Goal: Task Accomplishment & Management: Manage account settings

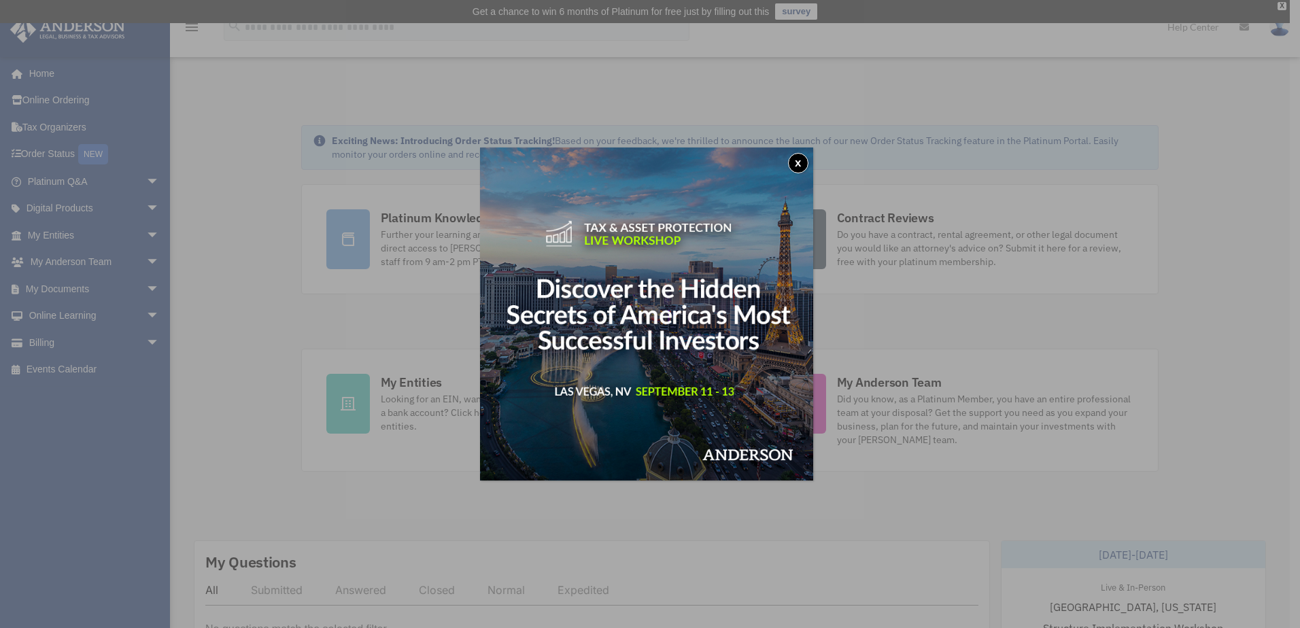
click at [800, 159] on button "x" at bounding box center [798, 163] width 20 height 20
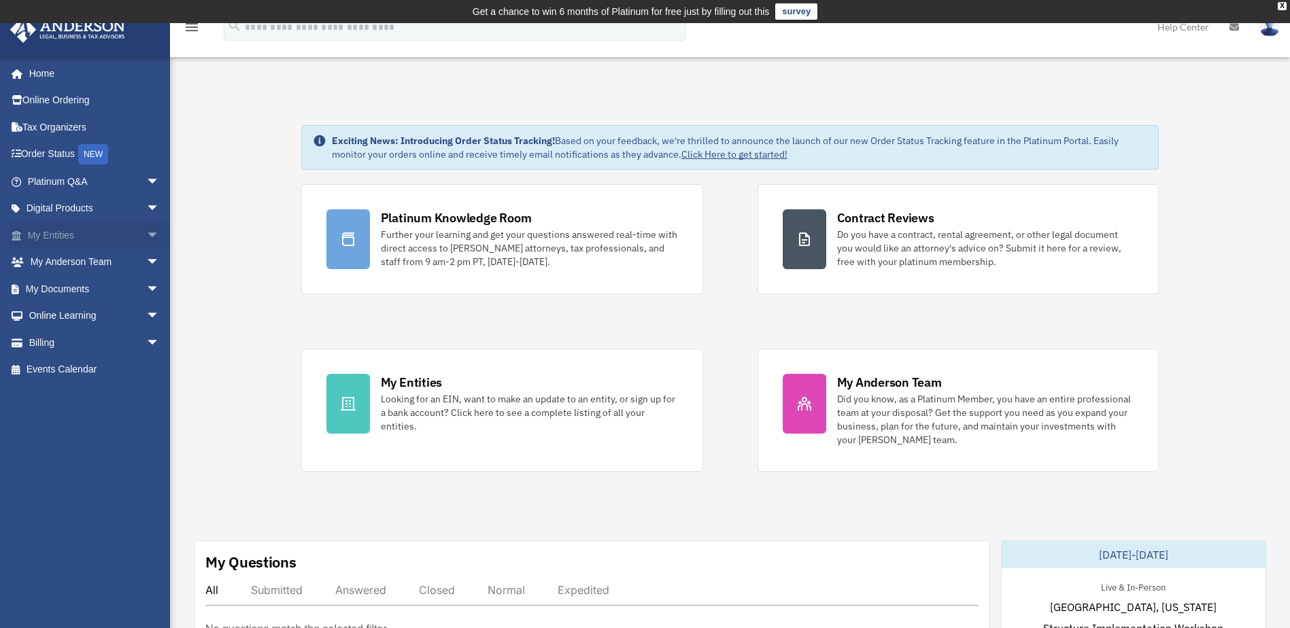
click at [67, 236] on link "My Entities arrow_drop_down" at bounding box center [95, 235] width 171 height 27
click at [146, 233] on span "arrow_drop_down" at bounding box center [159, 236] width 27 height 28
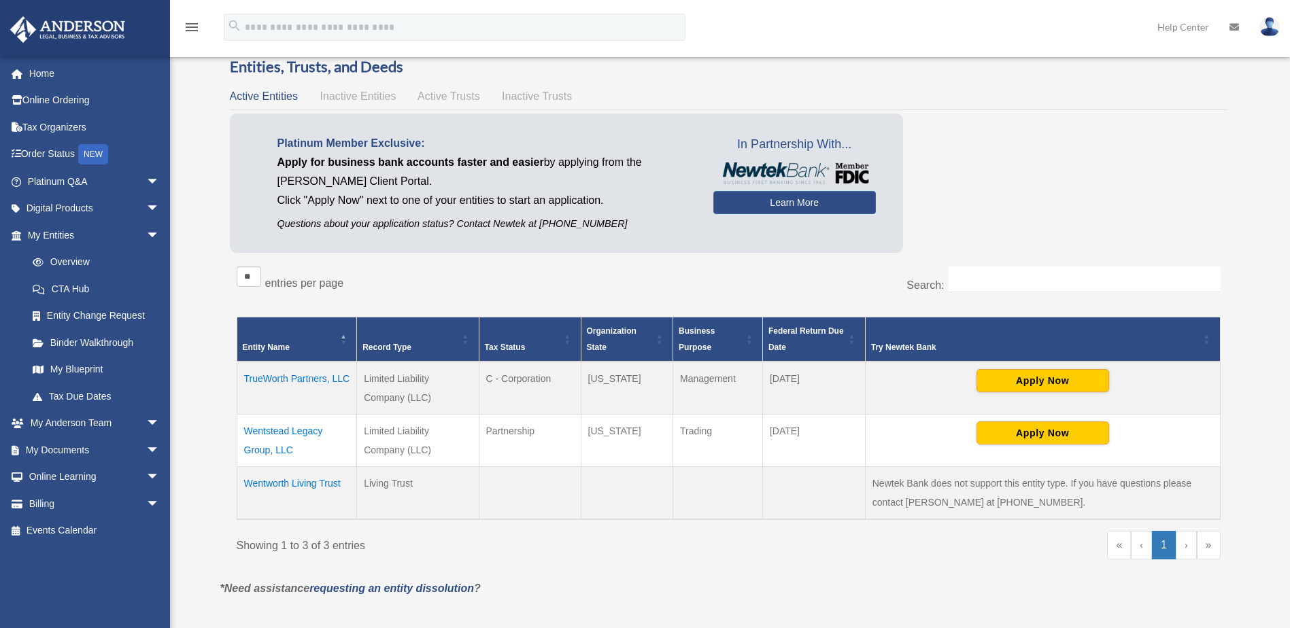
scroll to position [136, 0]
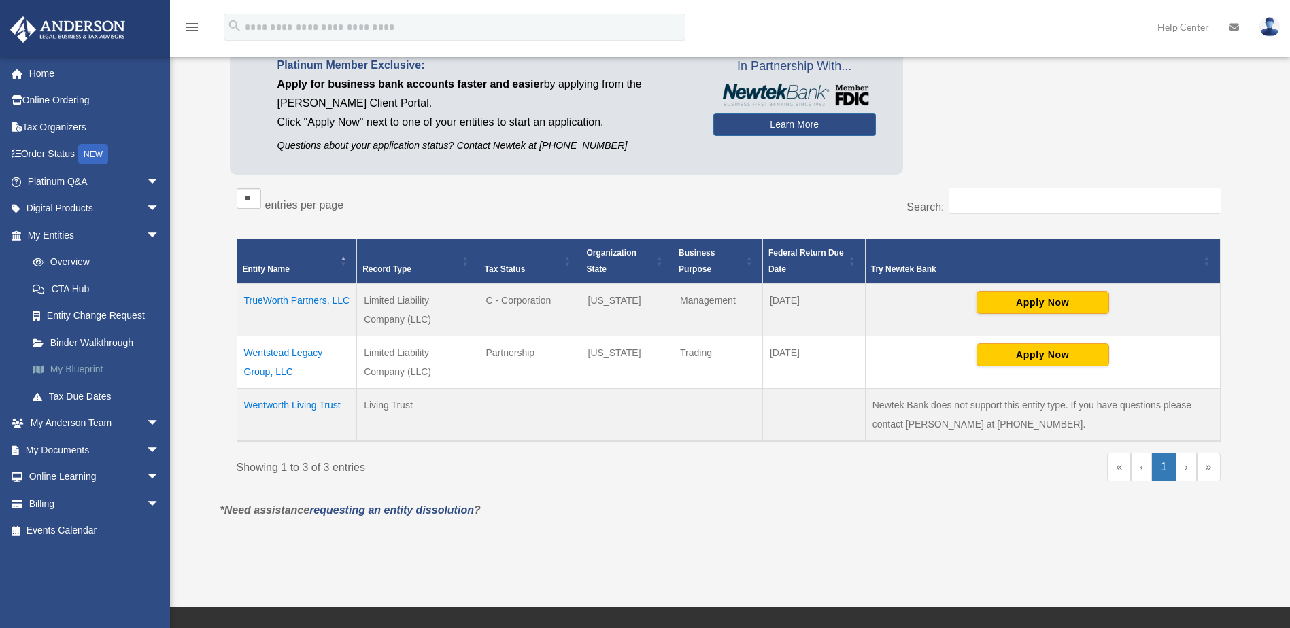
click at [80, 367] on link "My Blueprint" at bounding box center [99, 369] width 161 height 27
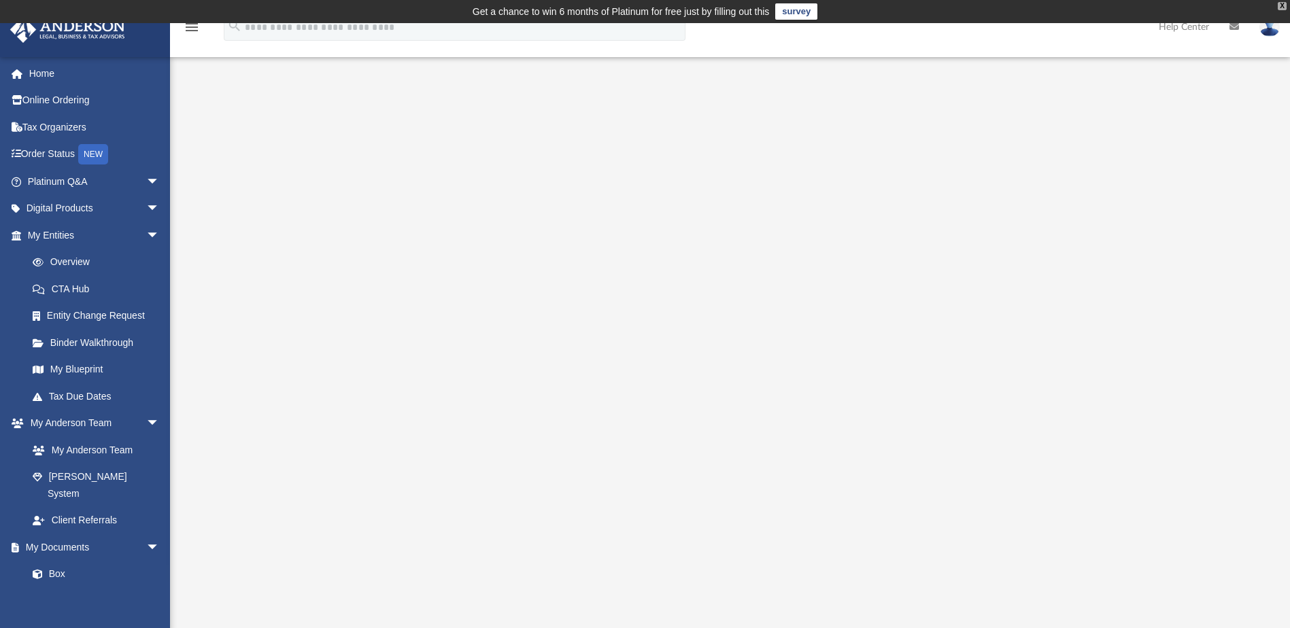
click at [1283, 5] on div "X" at bounding box center [1282, 6] width 9 height 8
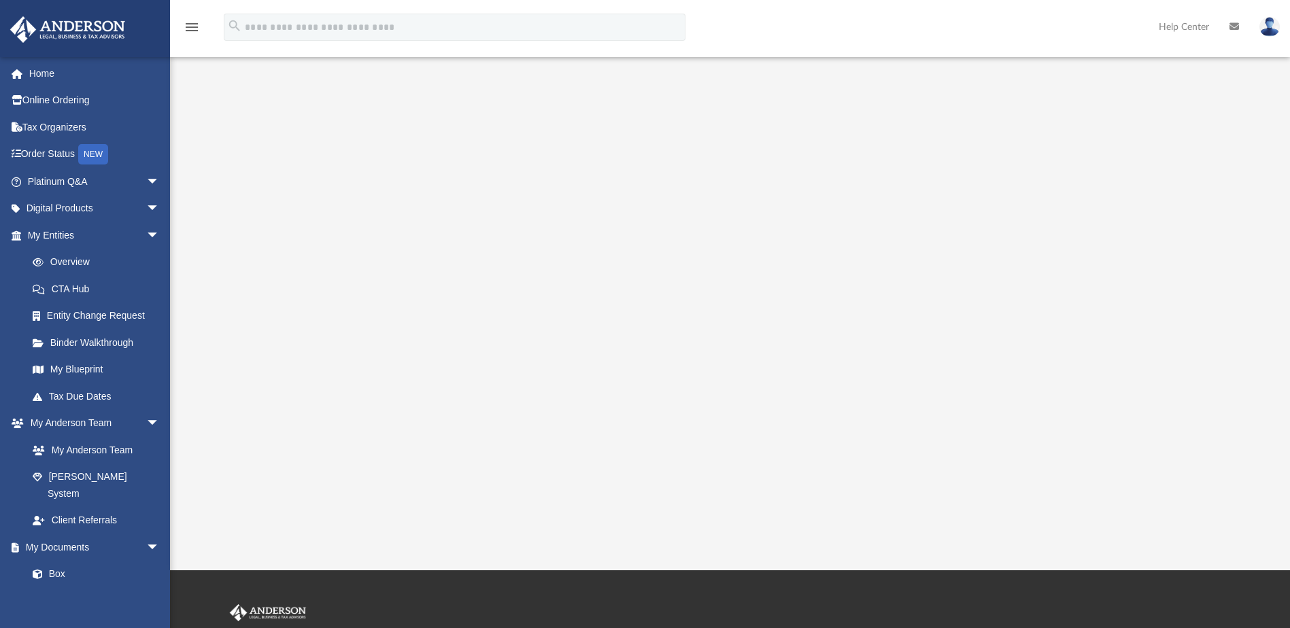
scroll to position [136, 0]
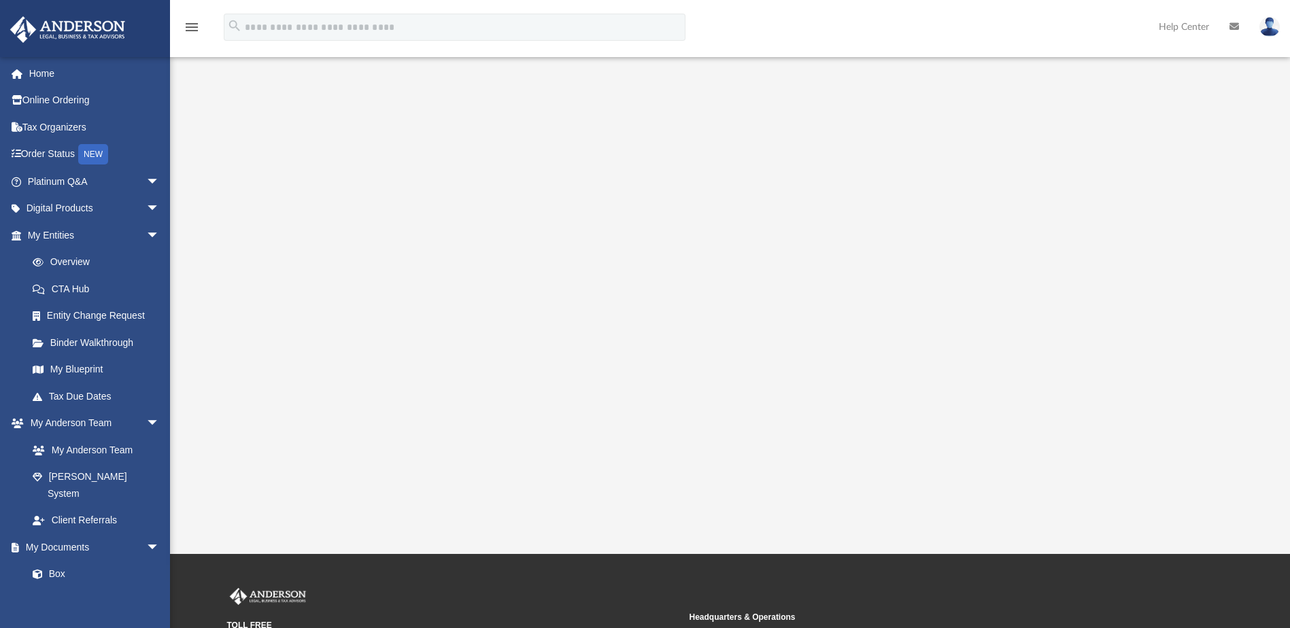
drag, startPoint x: 1198, startPoint y: 384, endPoint x: 1191, endPoint y: 413, distance: 30.7
click at [1191, 413] on div at bounding box center [730, 231] width 1008 height 544
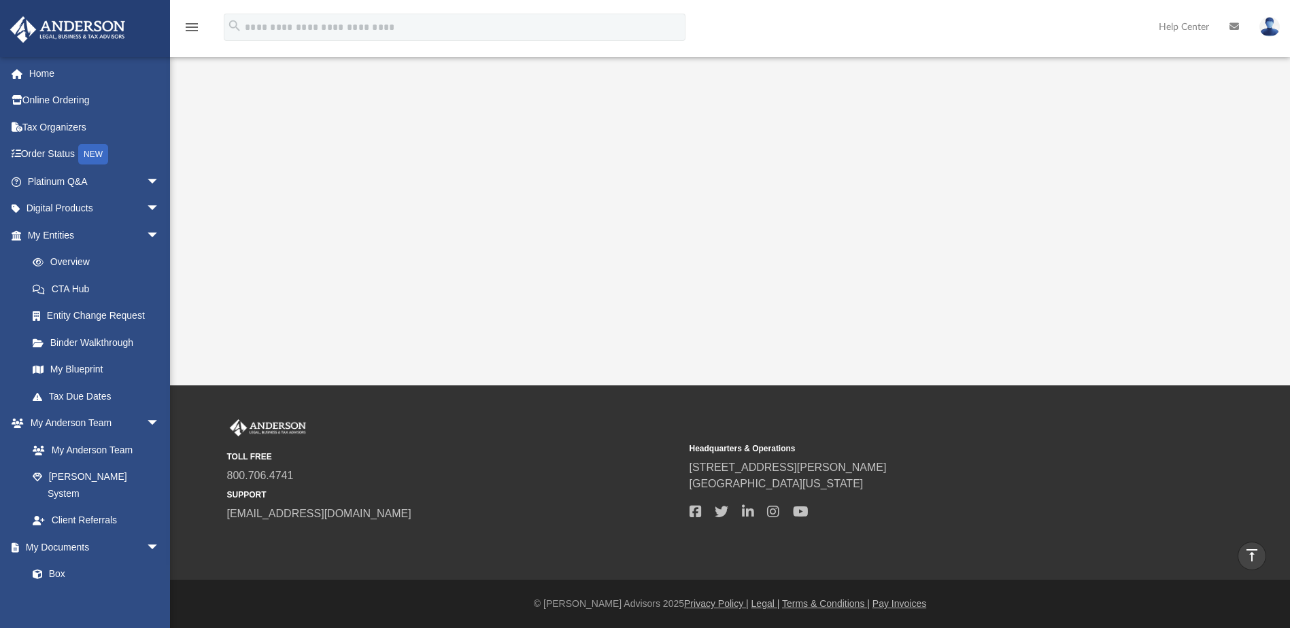
scroll to position [0, 0]
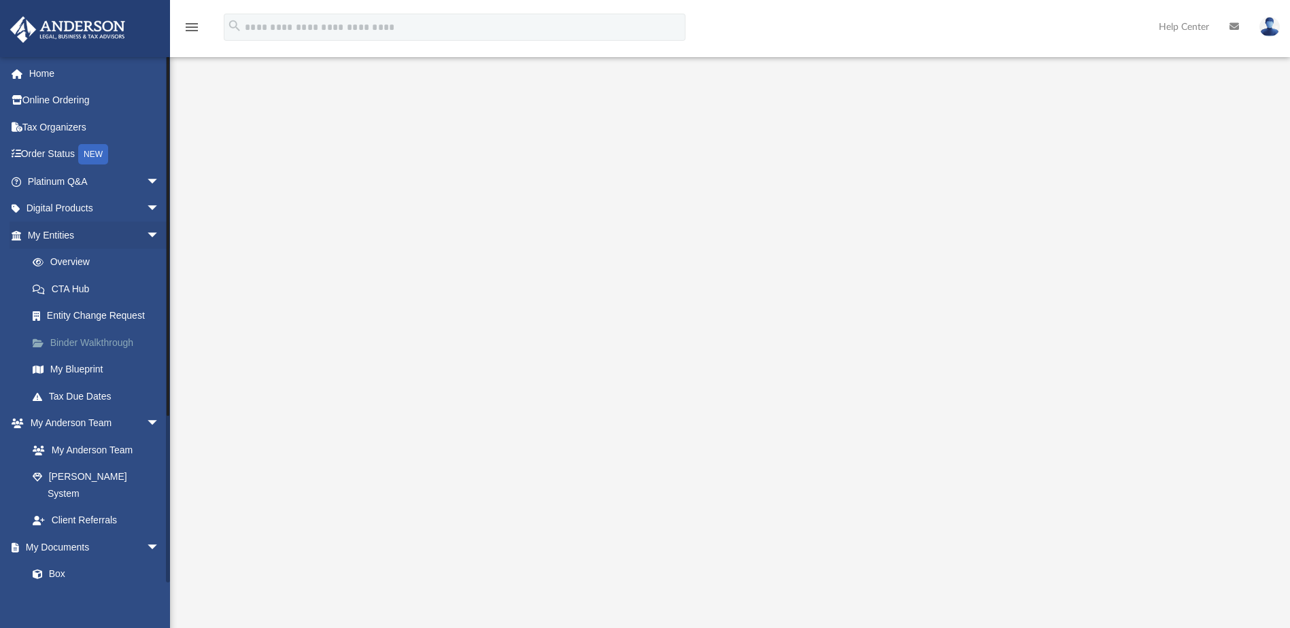
click at [87, 343] on link "Binder Walkthrough" at bounding box center [99, 342] width 161 height 27
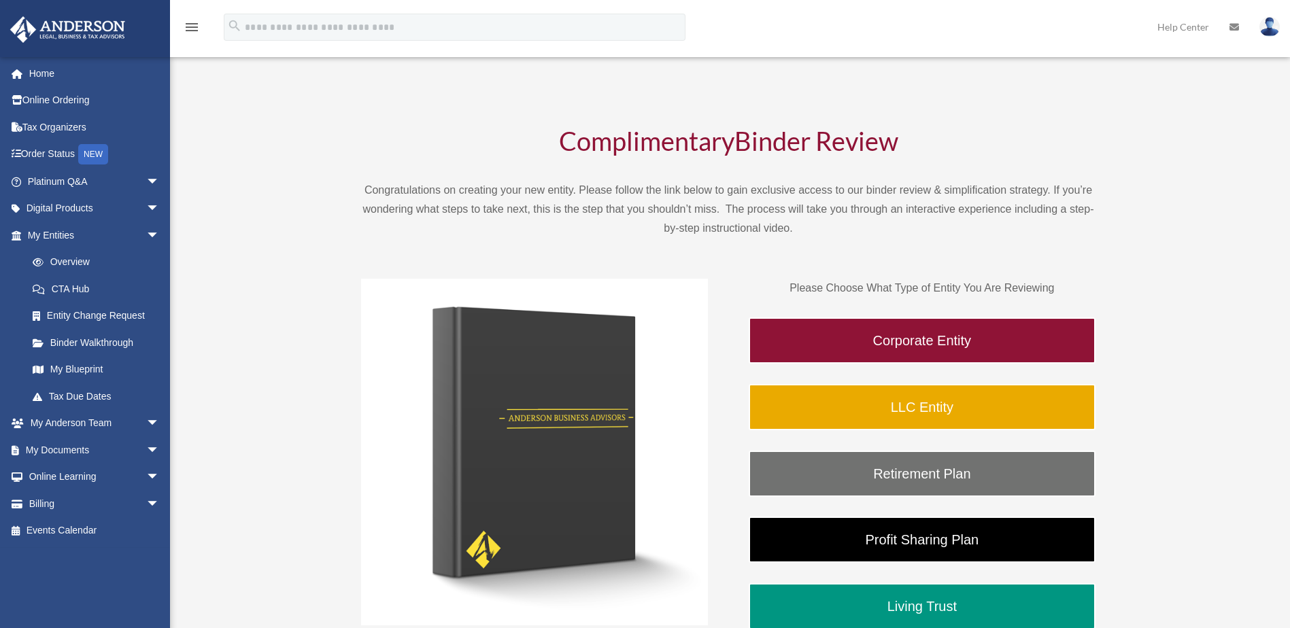
scroll to position [68, 0]
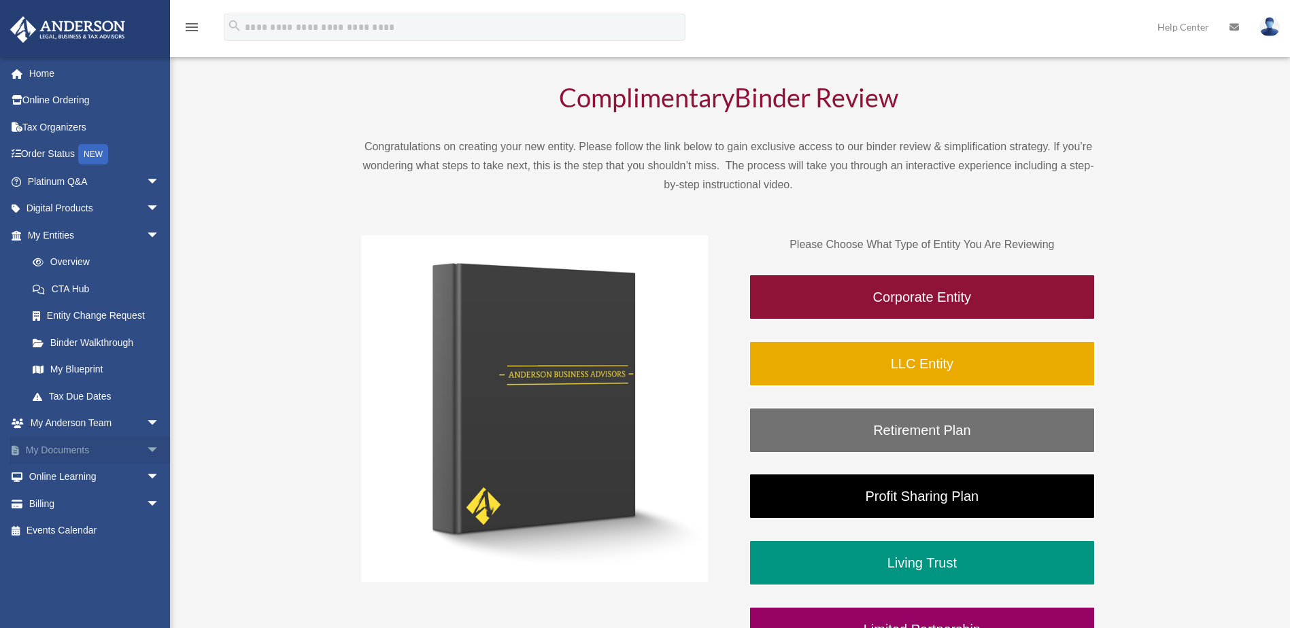
click at [146, 447] on span "arrow_drop_down" at bounding box center [159, 451] width 27 height 28
click at [66, 475] on link "Box" at bounding box center [99, 477] width 161 height 27
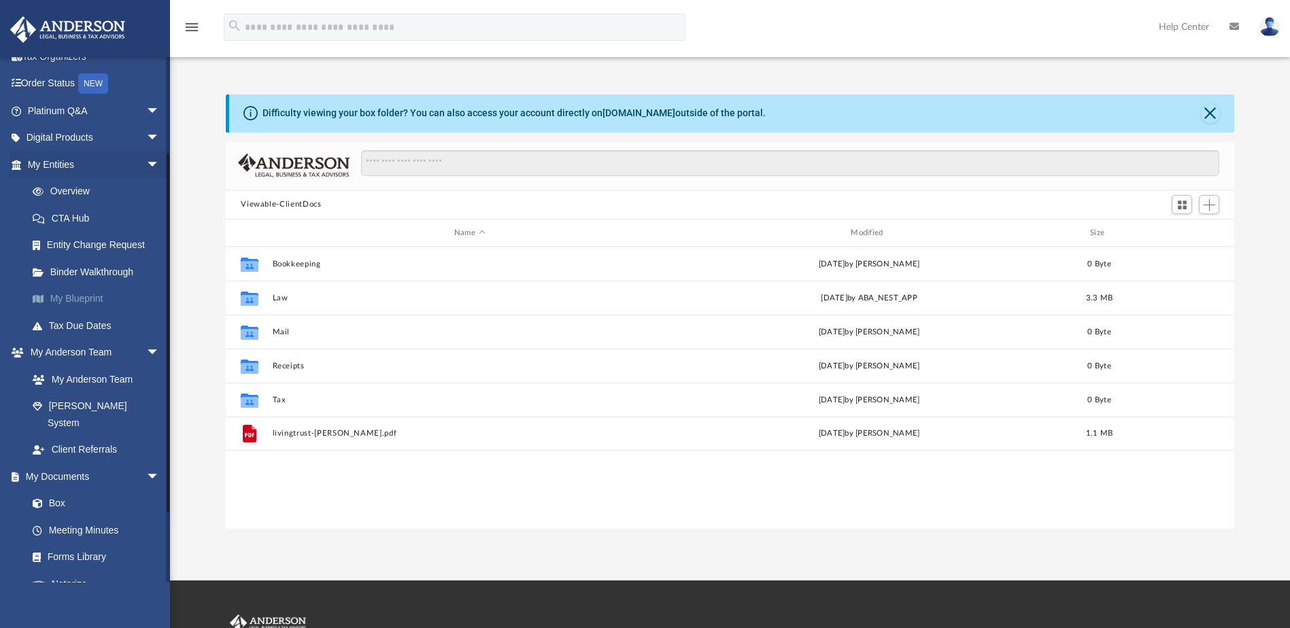
scroll to position [136, 0]
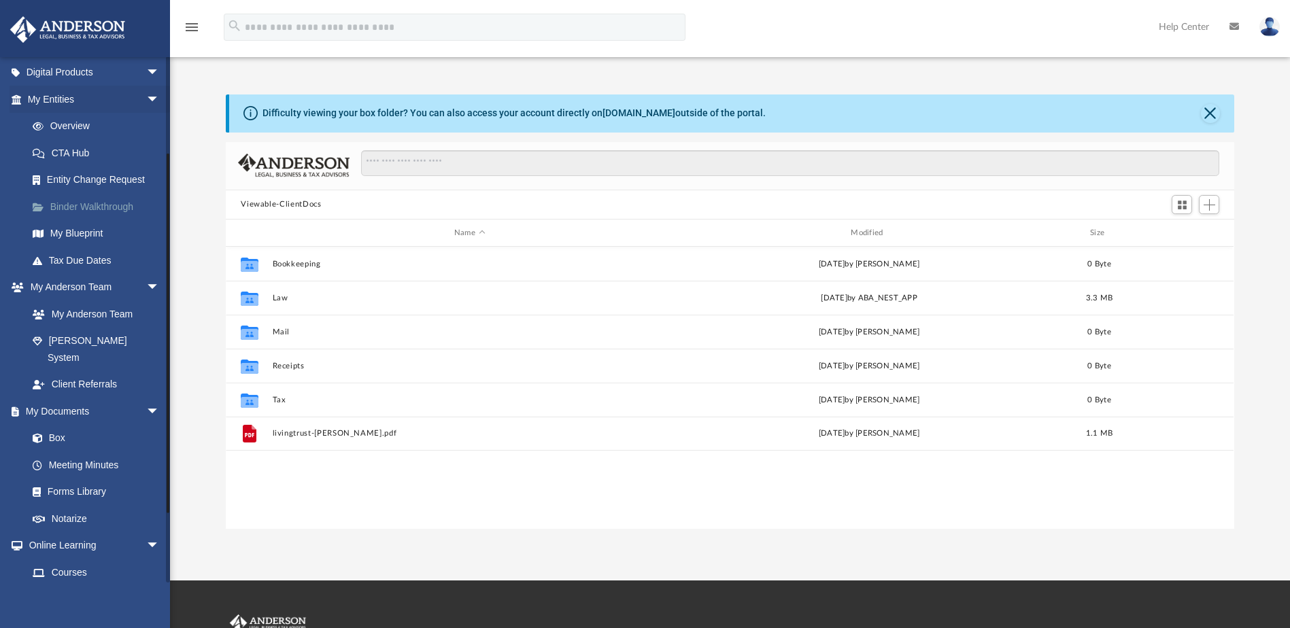
click at [111, 203] on link "Binder Walkthrough" at bounding box center [99, 206] width 161 height 27
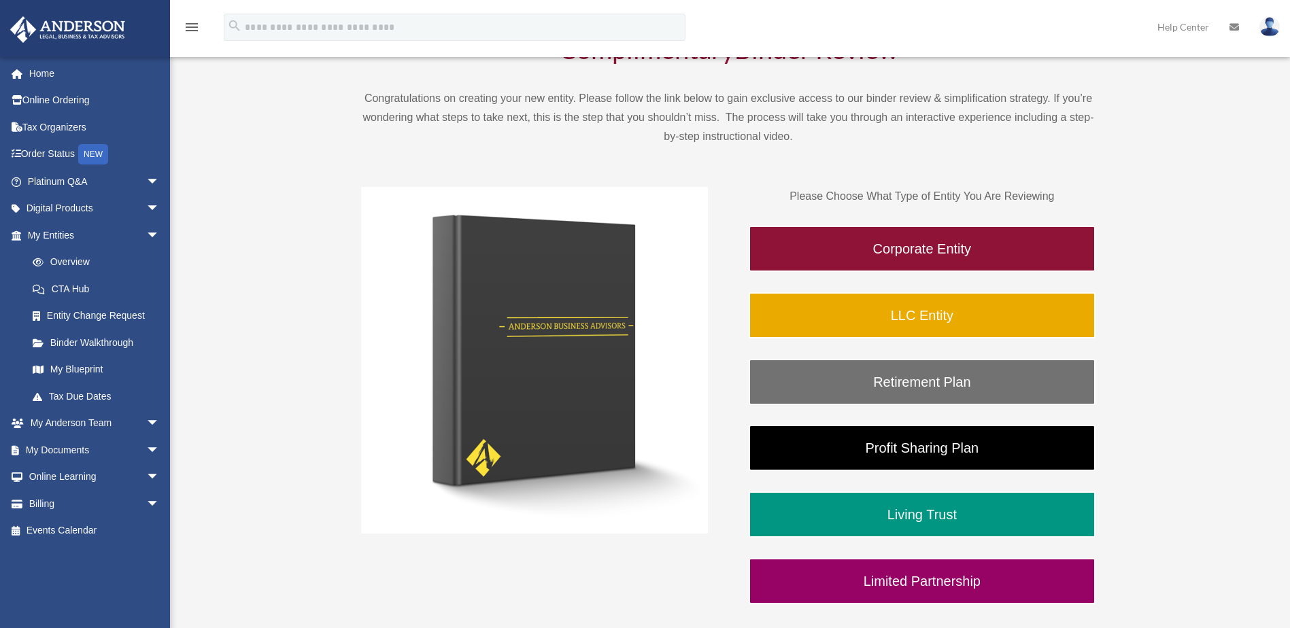
scroll to position [136, 0]
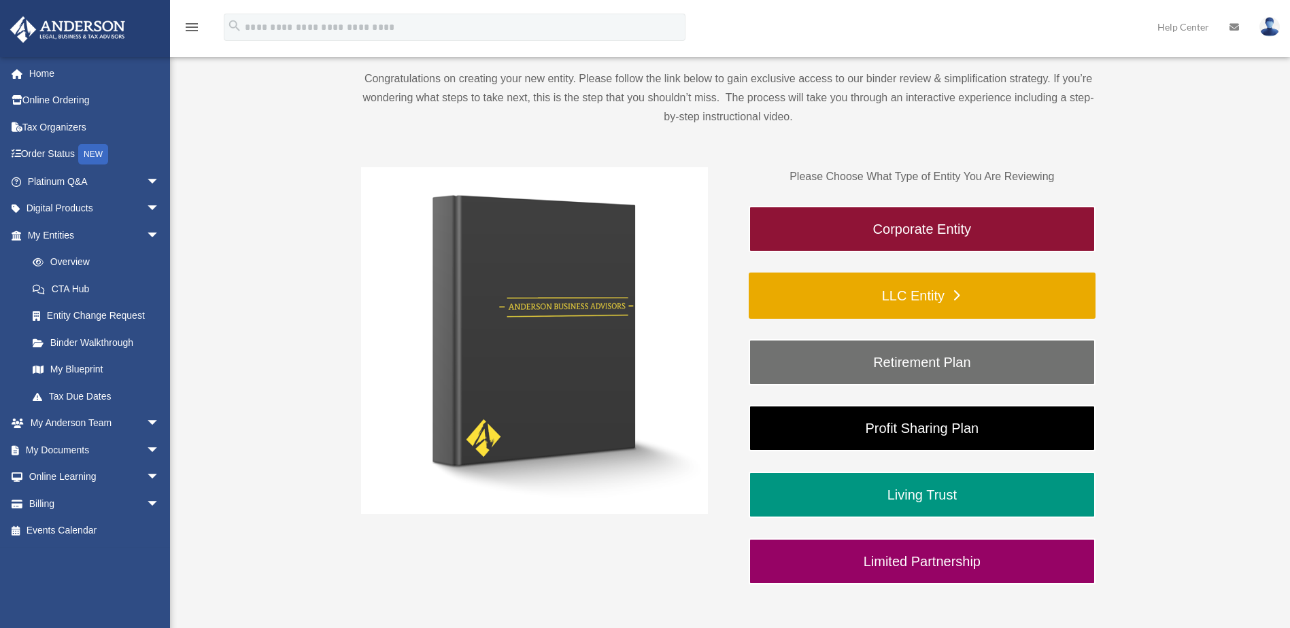
click at [931, 303] on link "LLC Entity" at bounding box center [922, 296] width 347 height 46
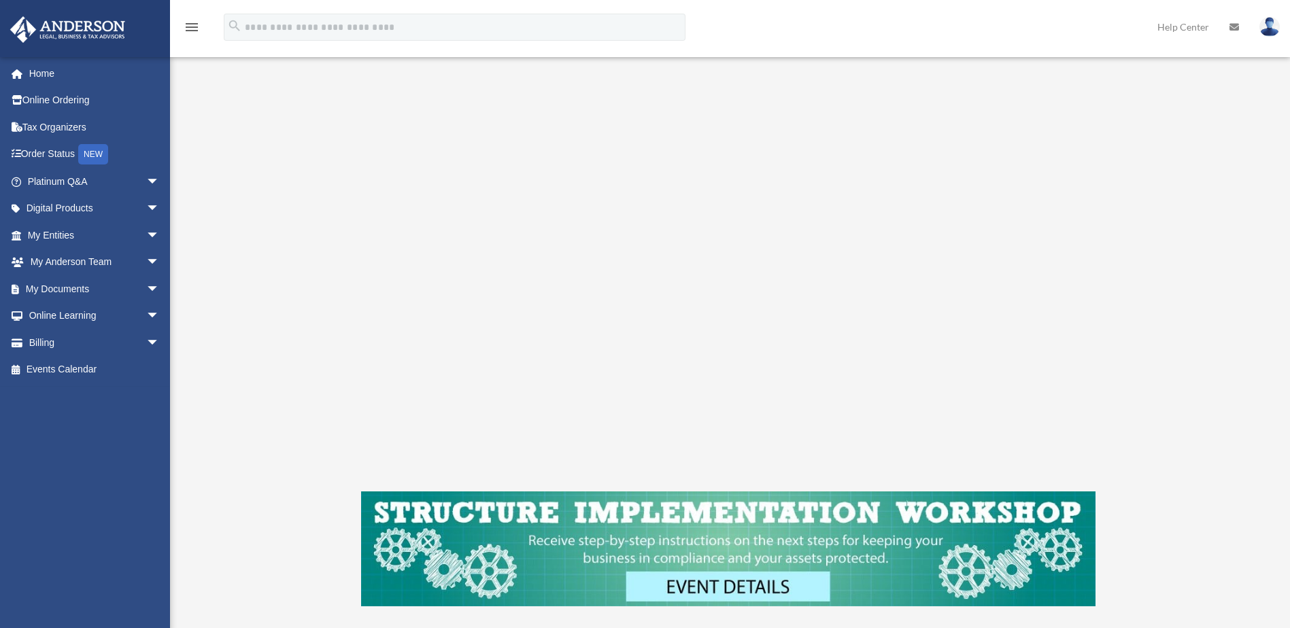
scroll to position [204, 0]
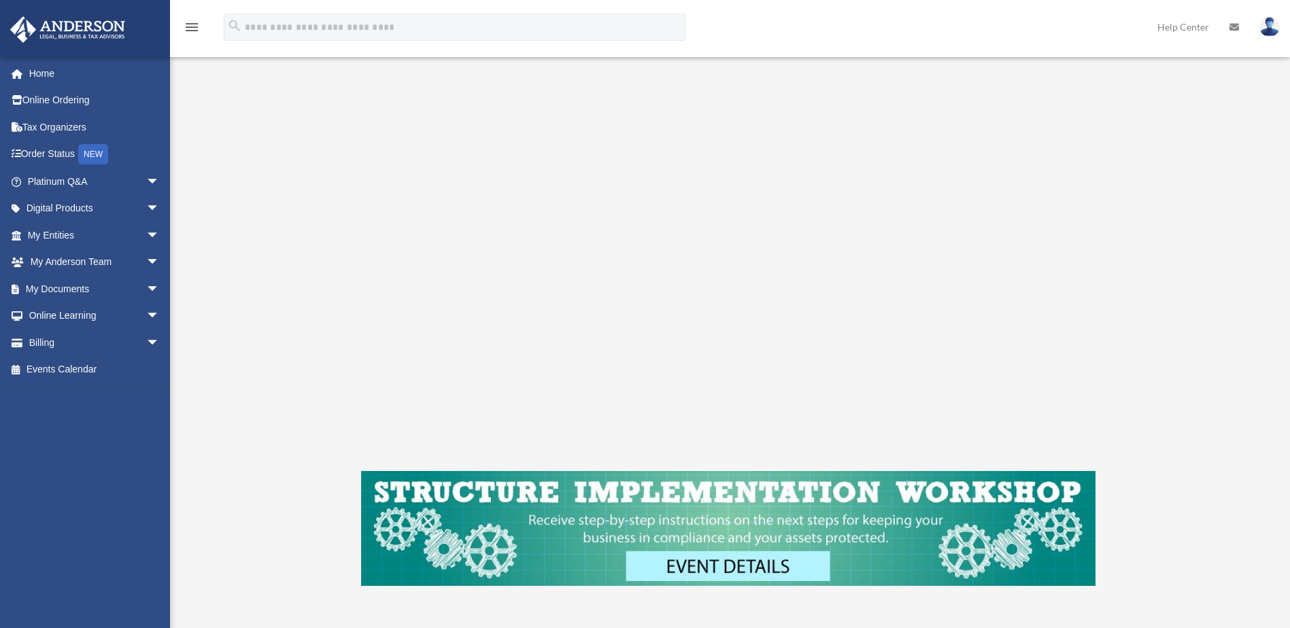
click at [1022, 622] on div "LLC Entity To pause video at anytime, simply click on the video" at bounding box center [728, 268] width 1017 height 762
click at [81, 292] on link "My Documents arrow_drop_down" at bounding box center [95, 288] width 171 height 27
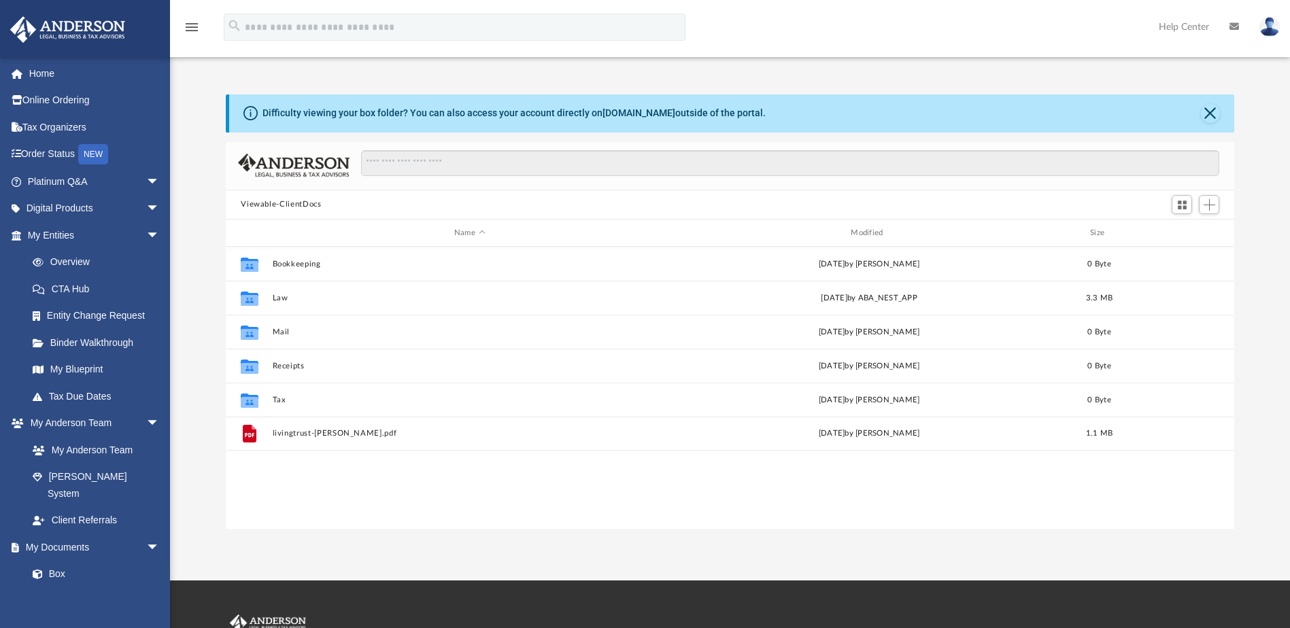
scroll to position [299, 998]
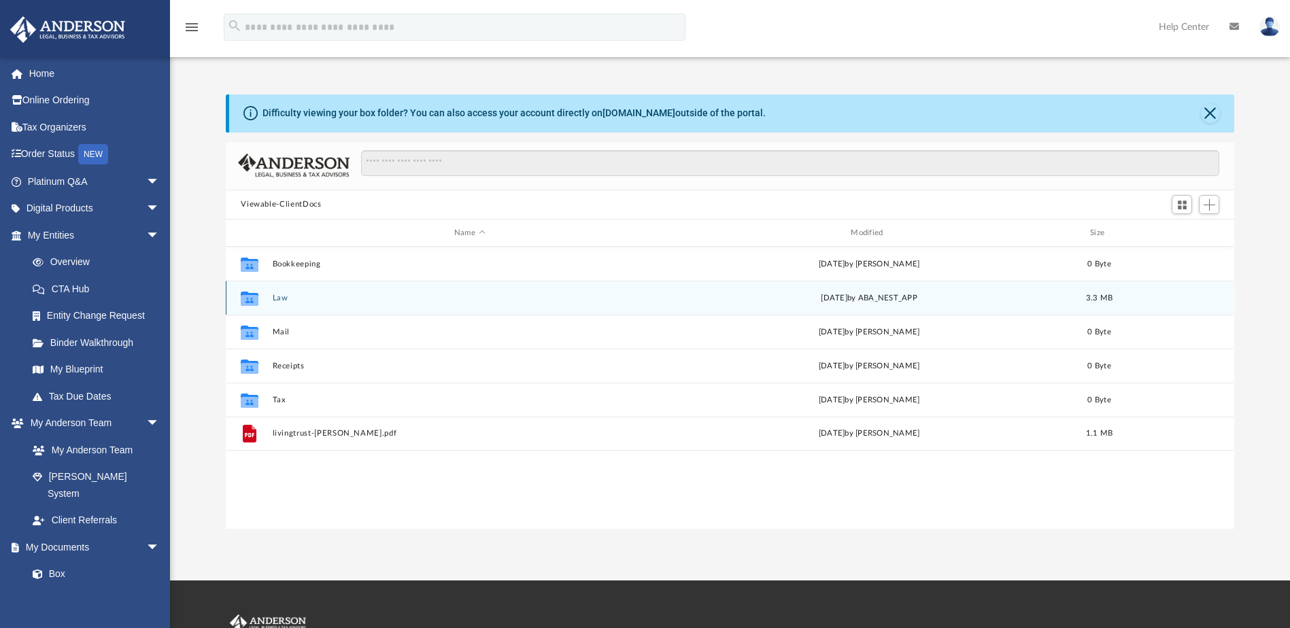
click at [296, 297] on button "Law" at bounding box center [470, 298] width 394 height 9
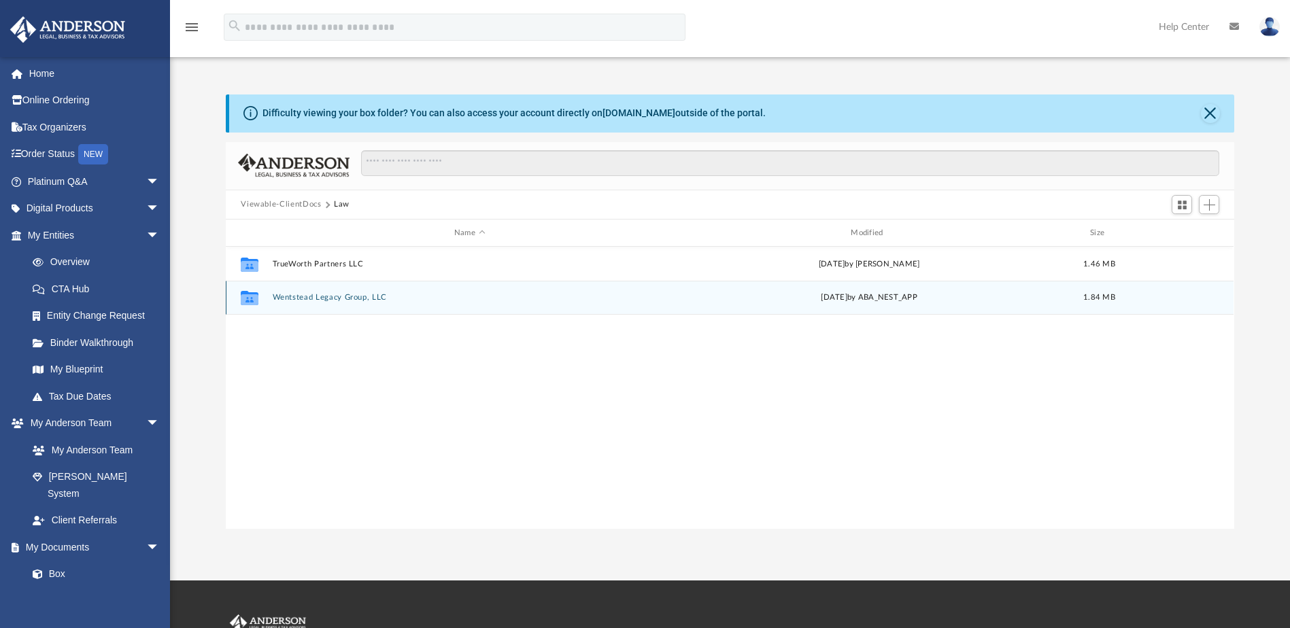
click at [324, 294] on button "Wentstead Legacy Group, LLC" at bounding box center [470, 298] width 394 height 9
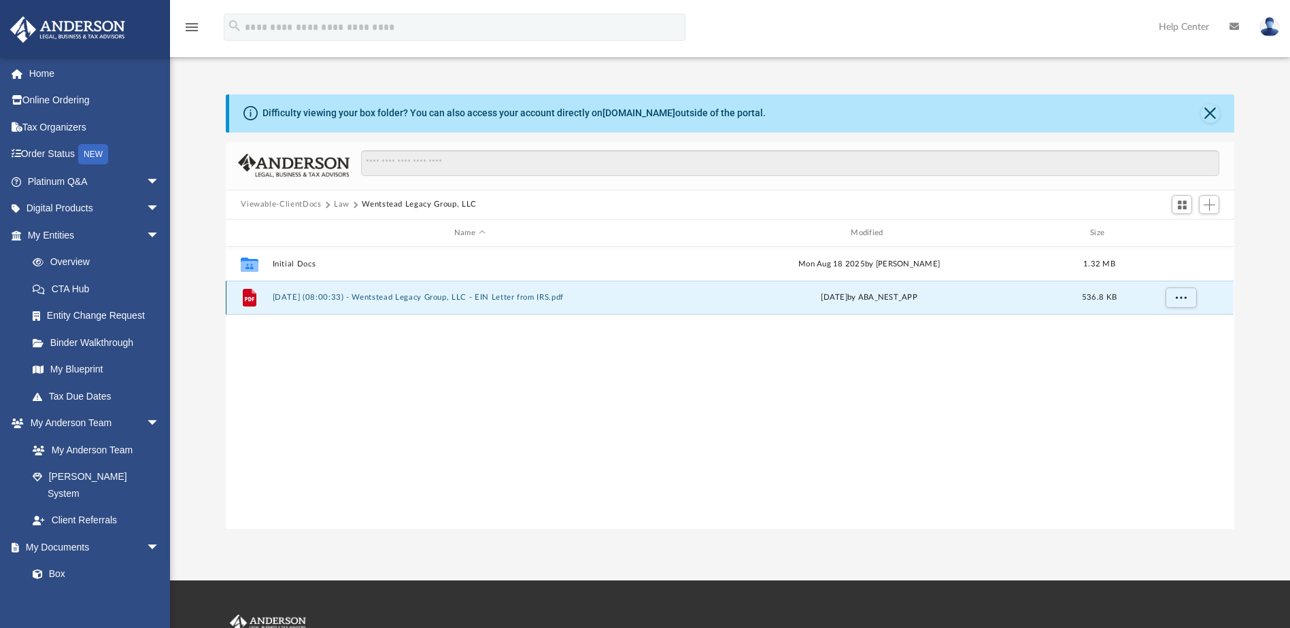
click at [547, 297] on button "2025.08.27 (08:00:33) - Wentstead Legacy Group, LLC - EIN Letter from IRS.pdf" at bounding box center [470, 298] width 394 height 9
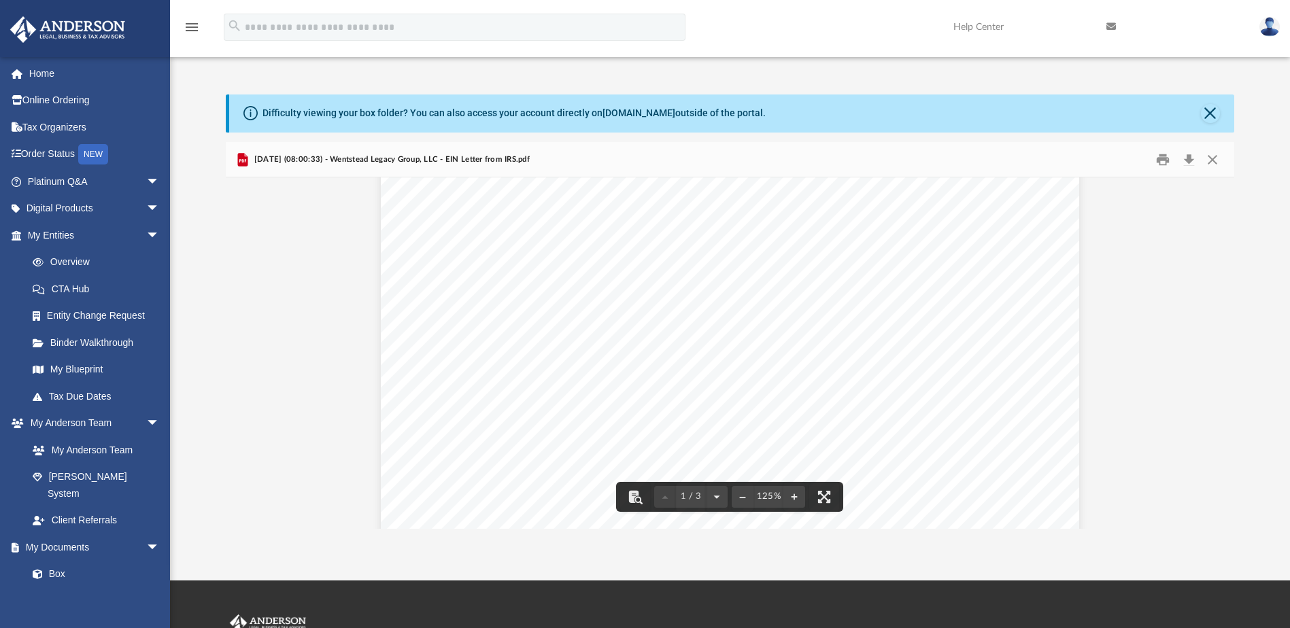
scroll to position [476, 0]
click at [1213, 158] on button "Close" at bounding box center [1212, 159] width 24 height 21
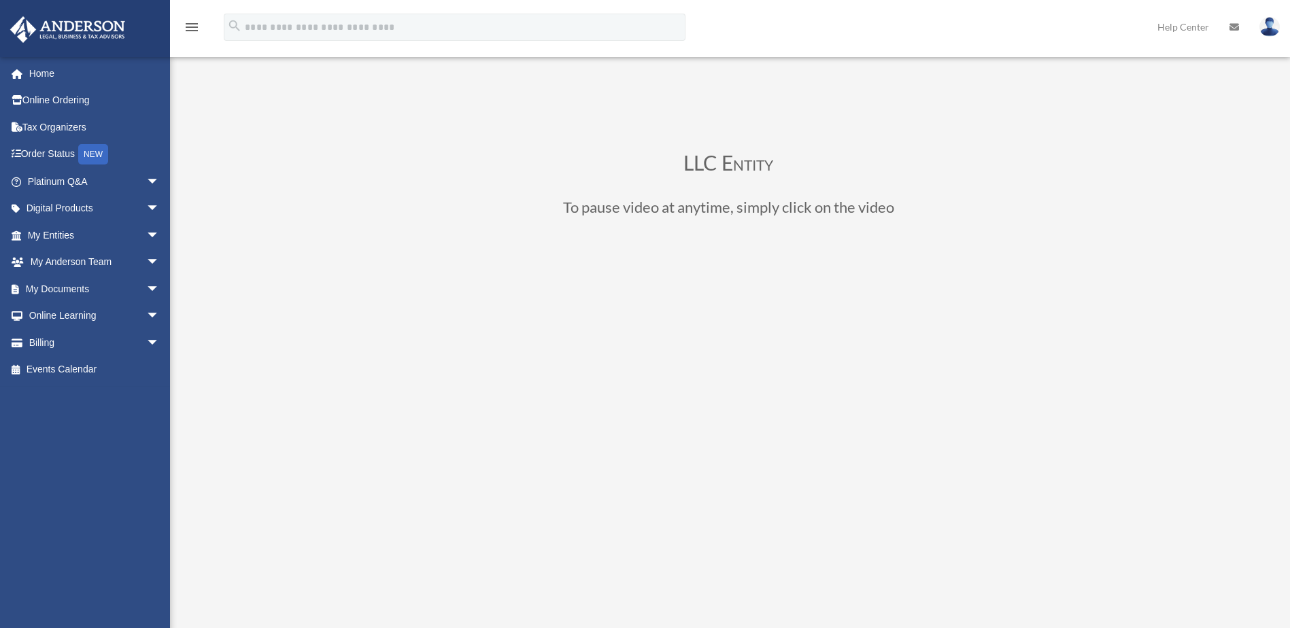
scroll to position [206, 0]
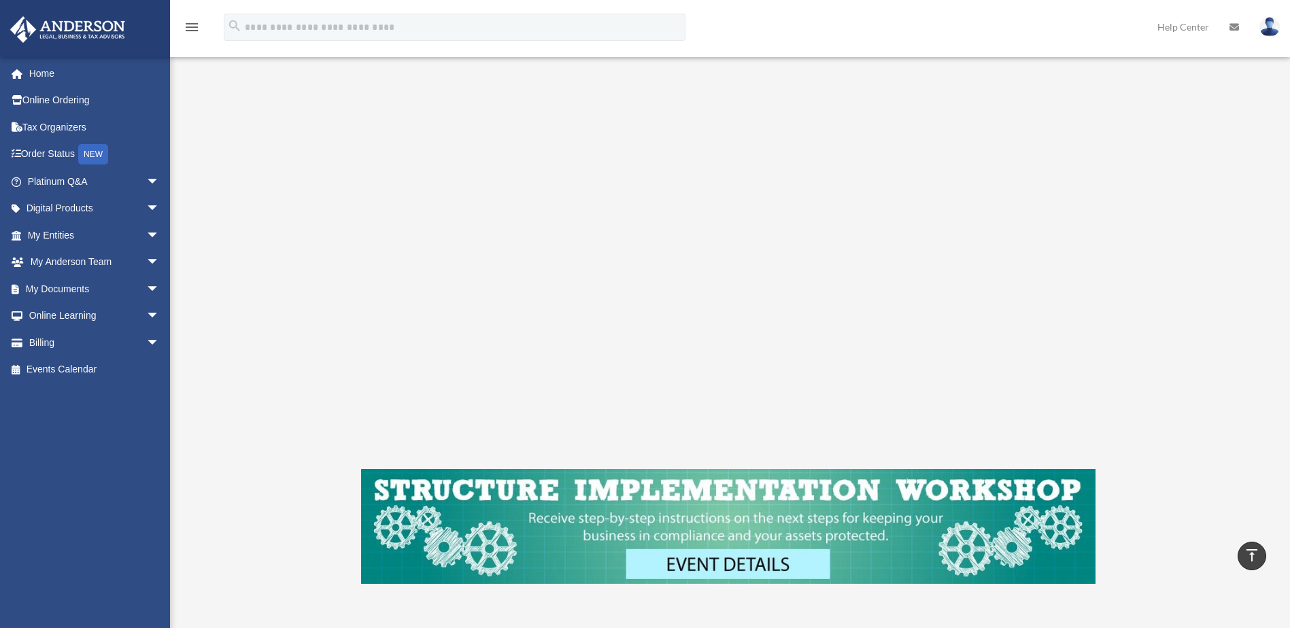
click at [1271, 26] on img at bounding box center [1269, 27] width 20 height 20
click at [1211, 135] on div "LLC Entity To pause video at anytime, simply click on the video" at bounding box center [728, 266] width 1017 height 762
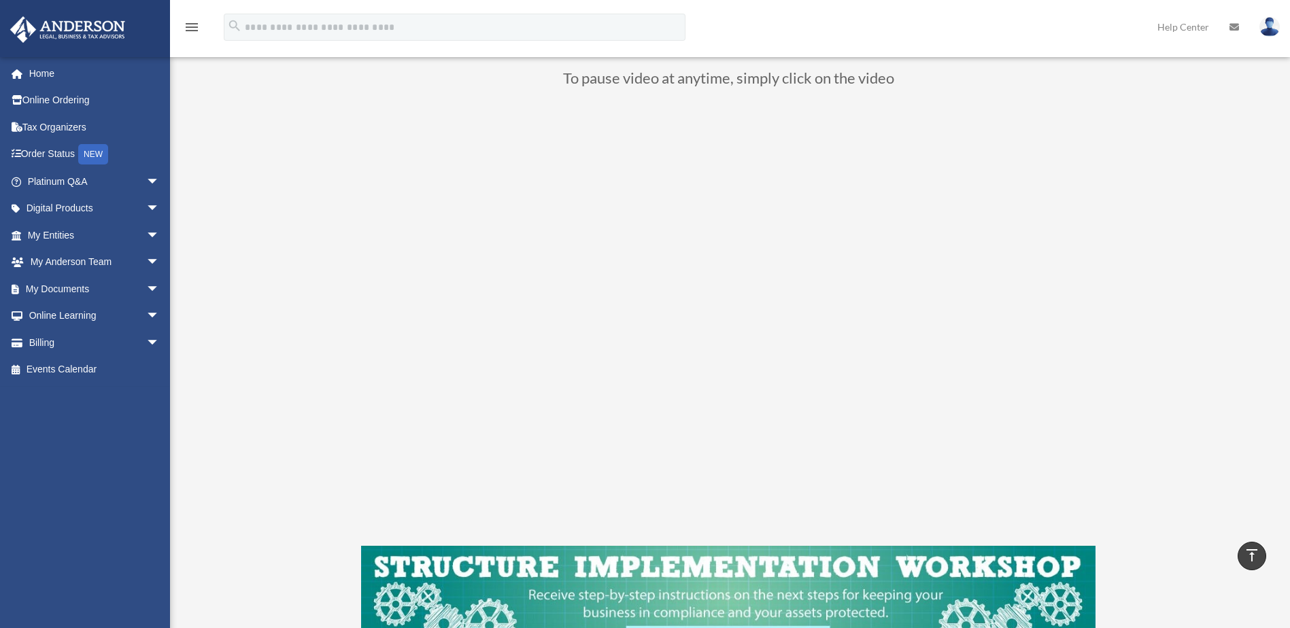
scroll to position [0, 0]
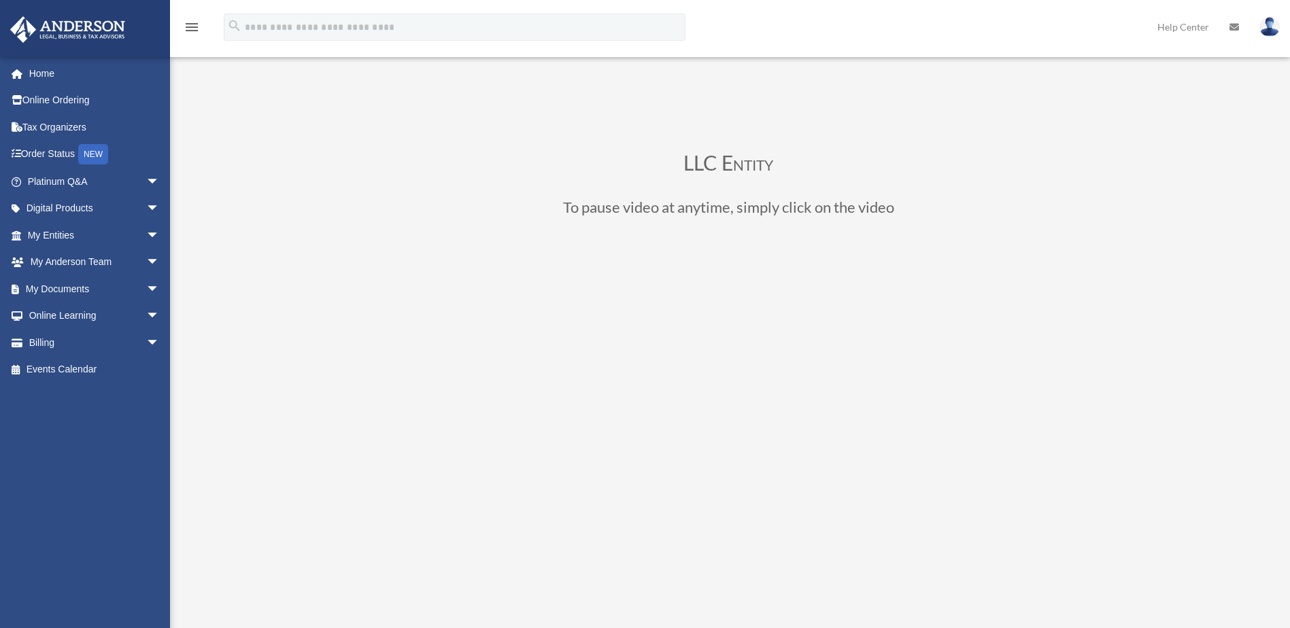
click at [1273, 29] on img at bounding box center [1269, 27] width 20 height 20
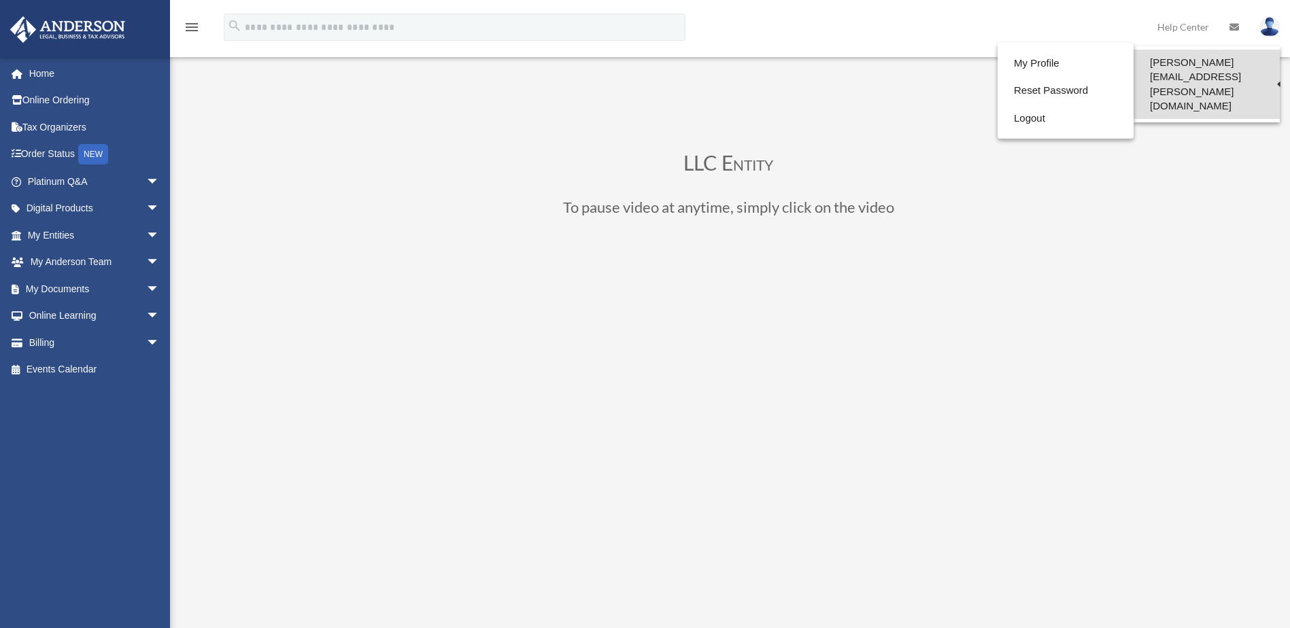
click at [1205, 61] on link "[PERSON_NAME][EMAIL_ADDRESS][PERSON_NAME][DOMAIN_NAME]" at bounding box center [1207, 84] width 146 height 69
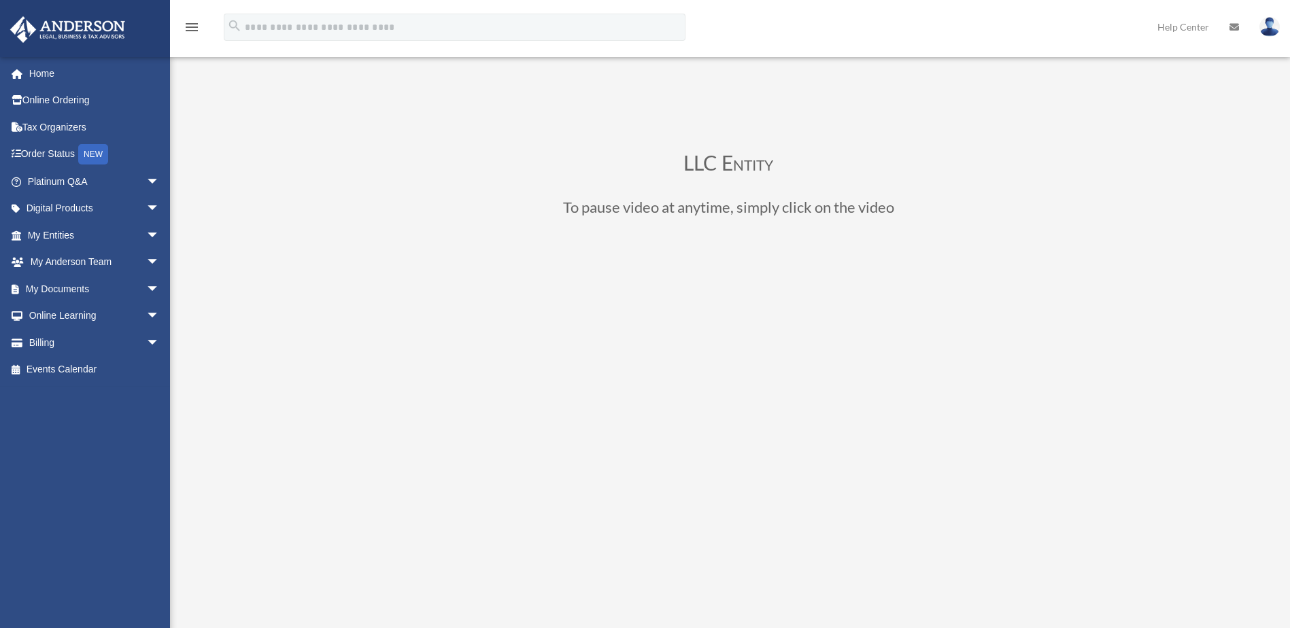
click at [1265, 24] on img at bounding box center [1269, 27] width 20 height 20
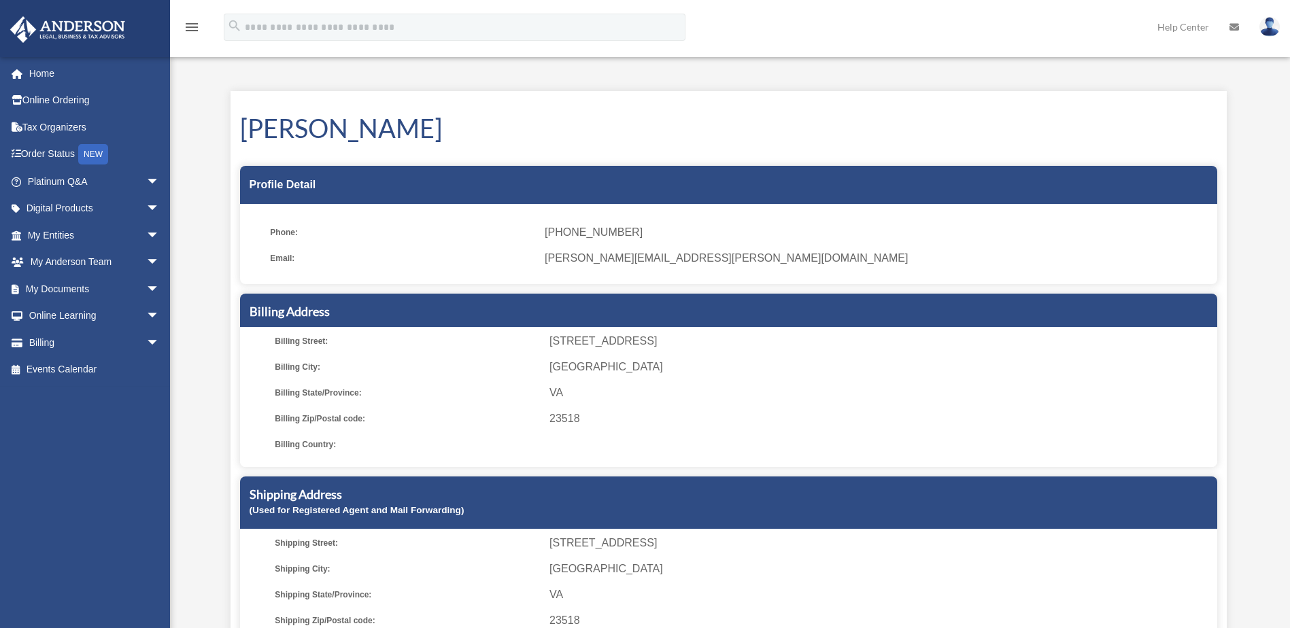
click at [1270, 24] on img at bounding box center [1269, 27] width 20 height 20
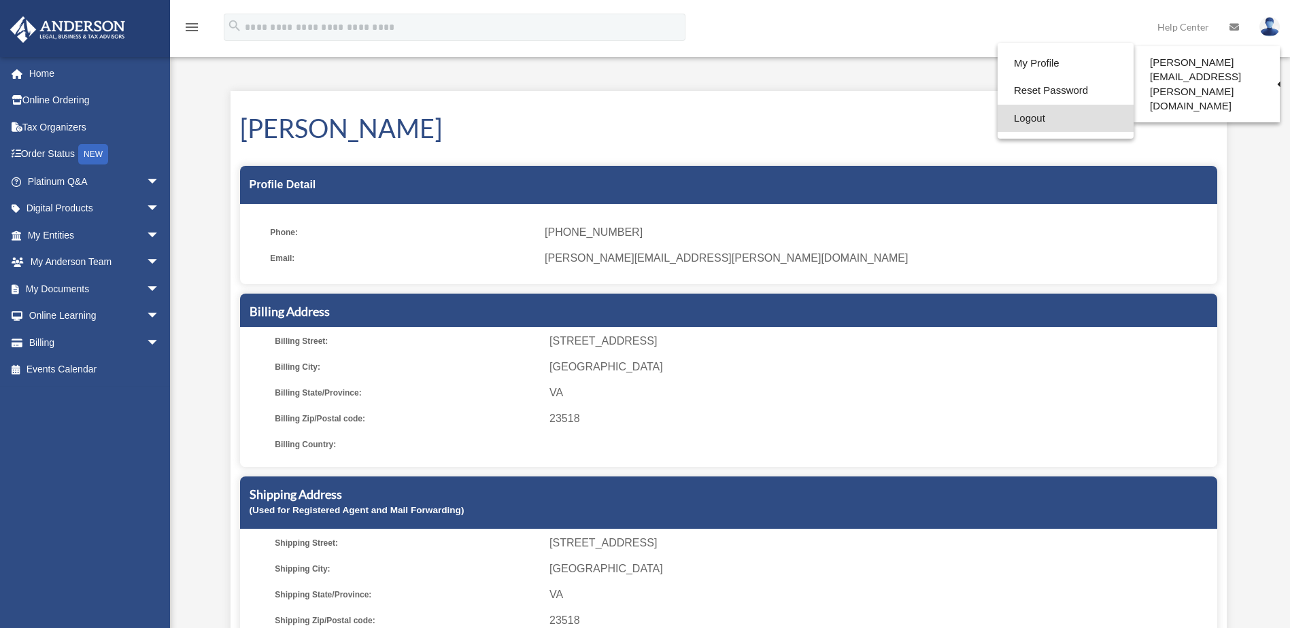
click at [998, 116] on link "Logout" at bounding box center [1066, 119] width 136 height 28
